Goal: Task Accomplishment & Management: Manage account settings

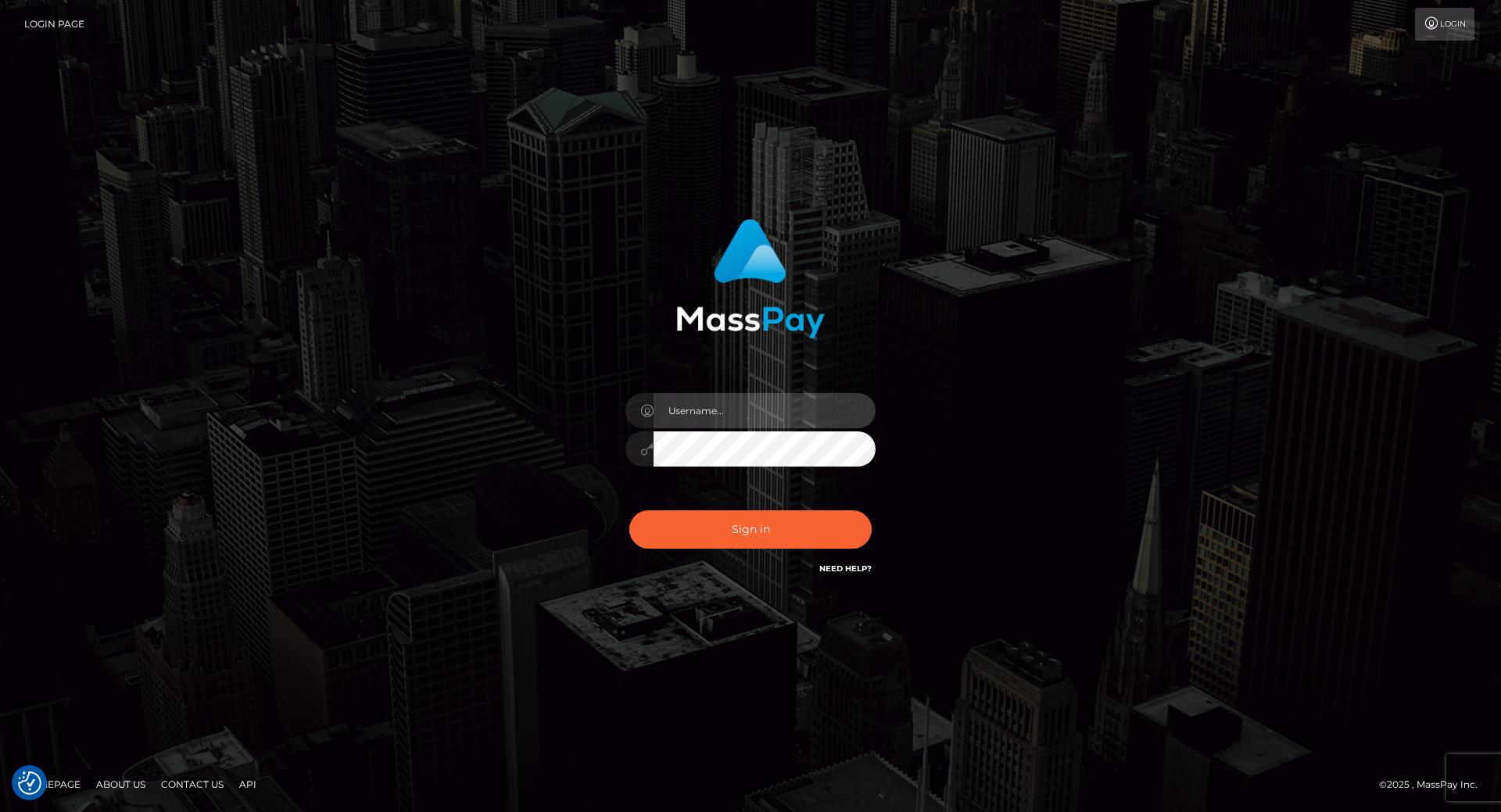
click at [713, 400] on input "text" at bounding box center [764, 410] width 222 height 35
type input "[PERSON_NAME].throne"
click at [725, 417] on input "text" at bounding box center [764, 410] width 222 height 35
type input "[PERSON_NAME].throne"
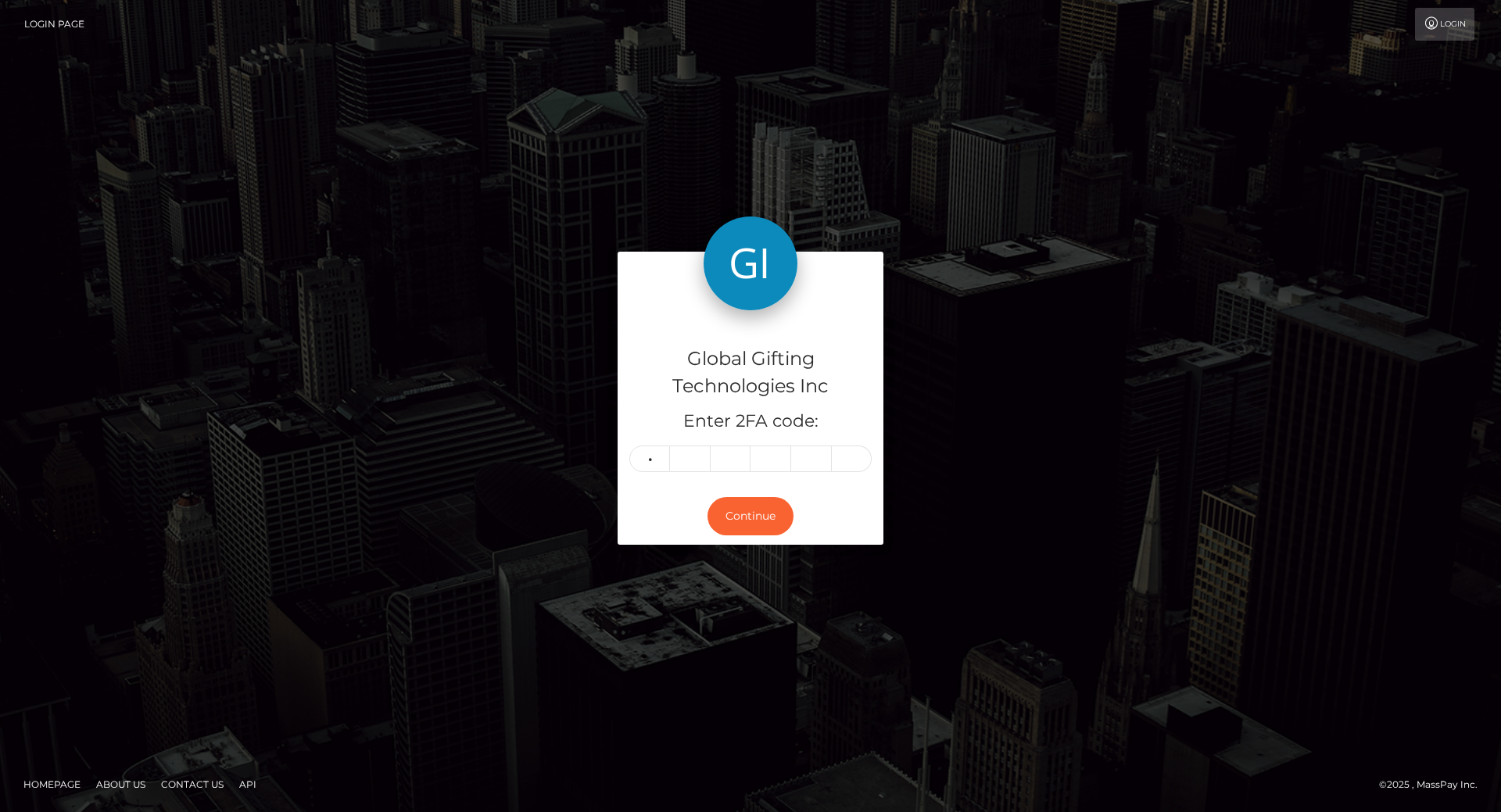
type input "9"
type input "3"
type input "7"
type input "5"
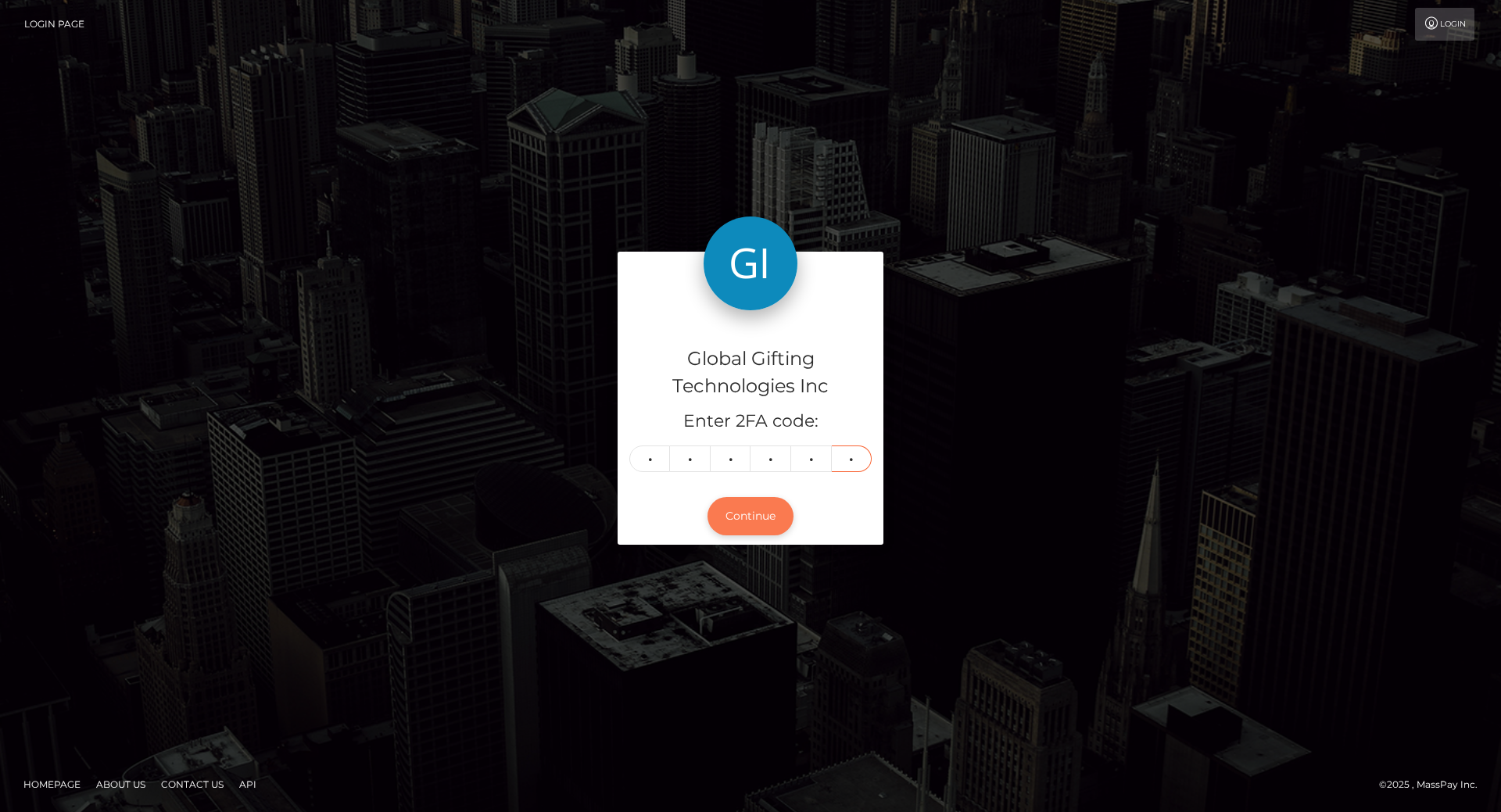
type input "6"
click at [742, 517] on button "Continue" at bounding box center [750, 515] width 86 height 38
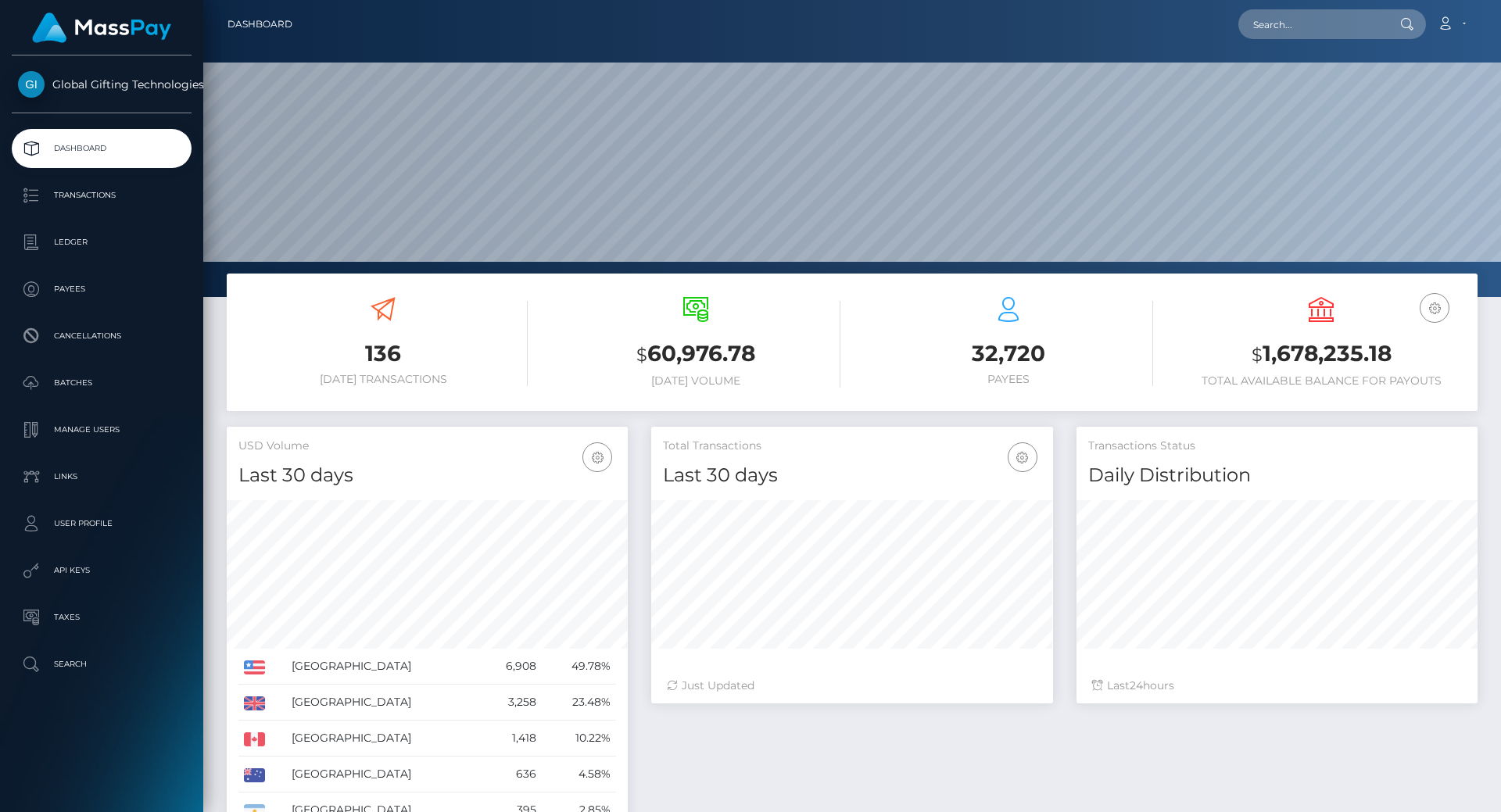
scroll to position [277, 402]
click at [1320, 341] on h3 "$ 1,678,235.18" at bounding box center [1321, 355] width 289 height 32
copy h3 "1,678,235.18"
